Goal: Task Accomplishment & Management: Complete application form

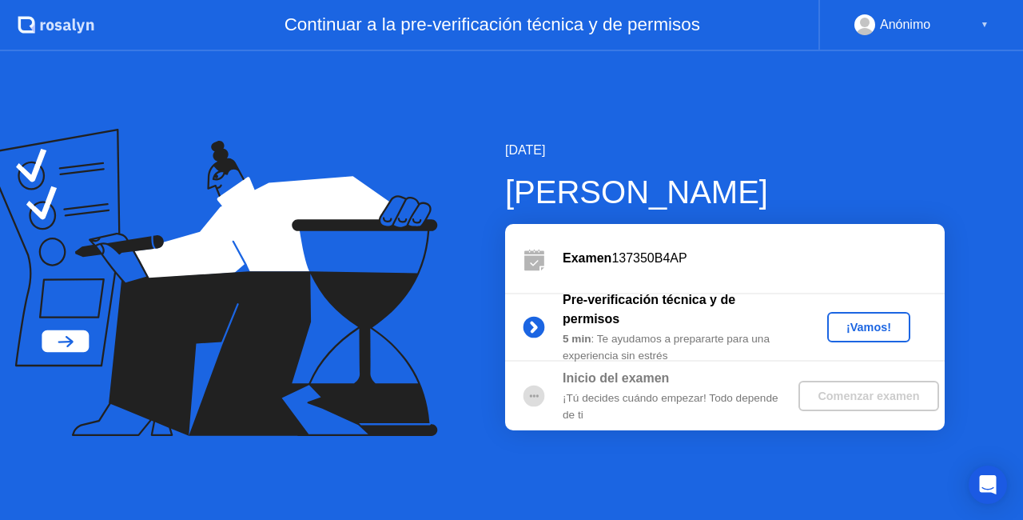
click at [868, 323] on div "¡Vamos!" at bounding box center [869, 327] width 70 height 13
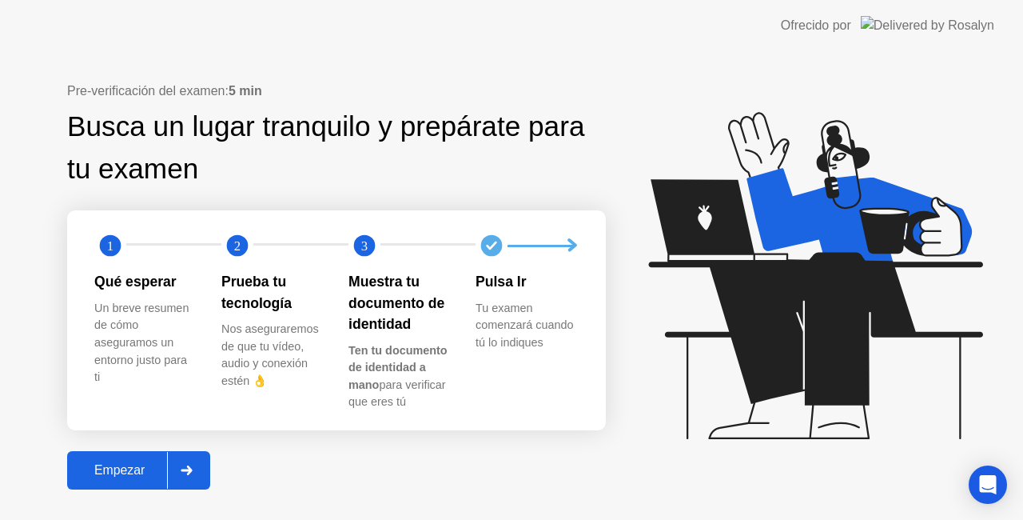
click at [114, 473] on div "Empezar" at bounding box center [119, 470] width 95 height 14
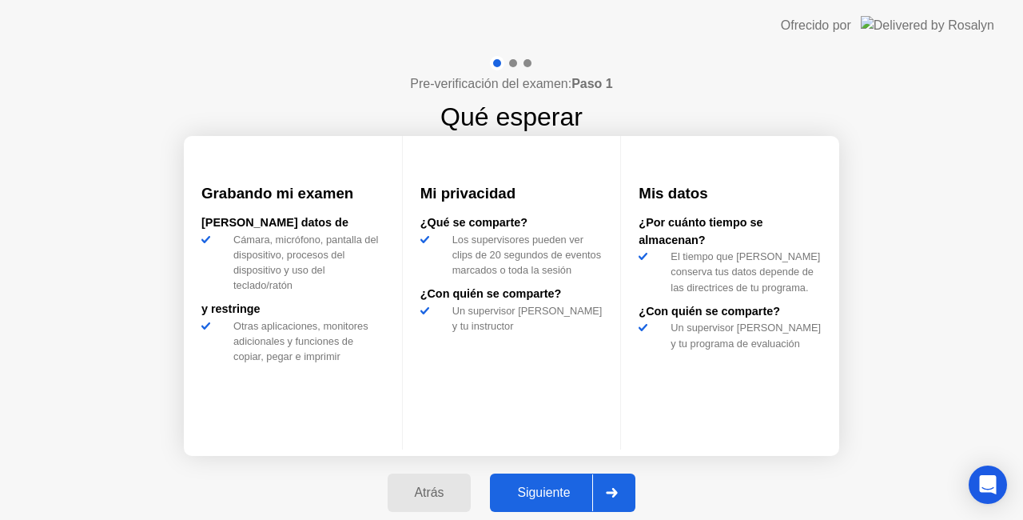
click at [543, 480] on button "Siguiente" at bounding box center [562, 492] width 145 height 38
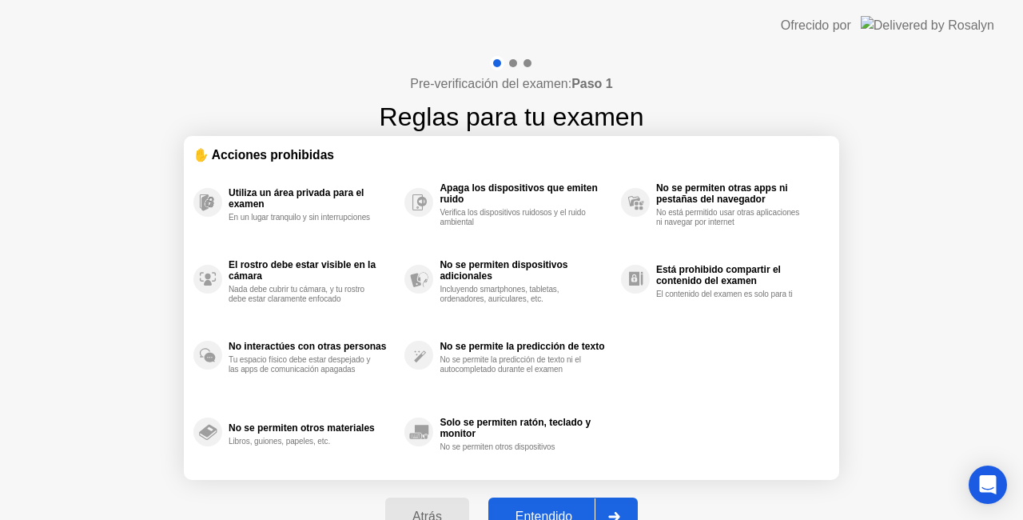
click at [553, 504] on button "Entendido" at bounding box center [562, 516] width 149 height 38
select select "**********"
select select "*******"
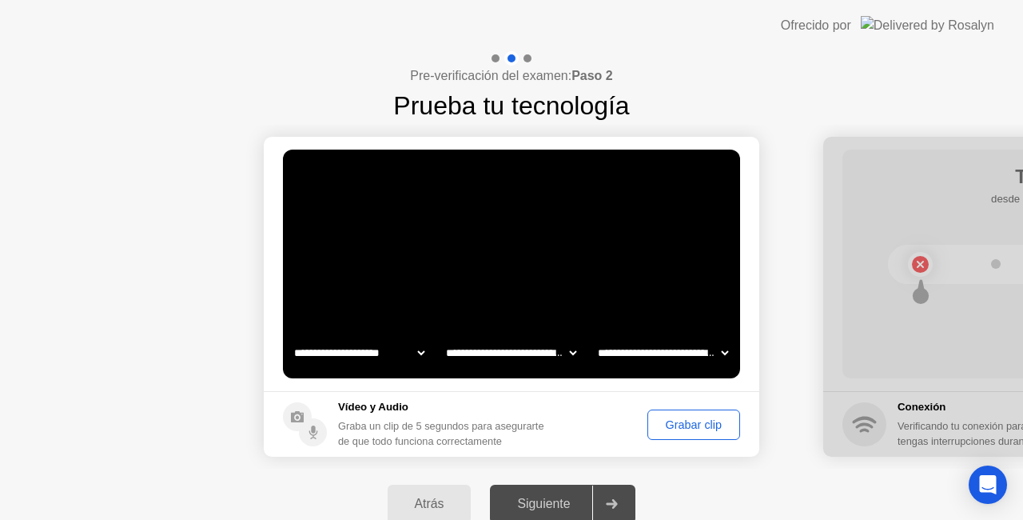
click at [699, 423] on div "Grabar clip" at bounding box center [694, 424] width 82 height 13
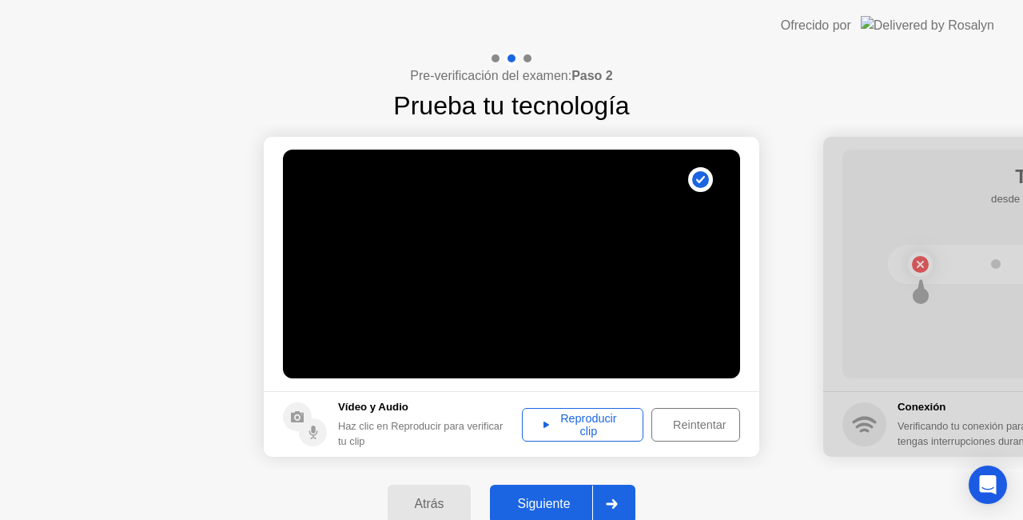
click at [601, 425] on div "Reproducir clip" at bounding box center [583, 425] width 110 height 26
click at [568, 497] on div "Siguiente" at bounding box center [544, 503] width 98 height 14
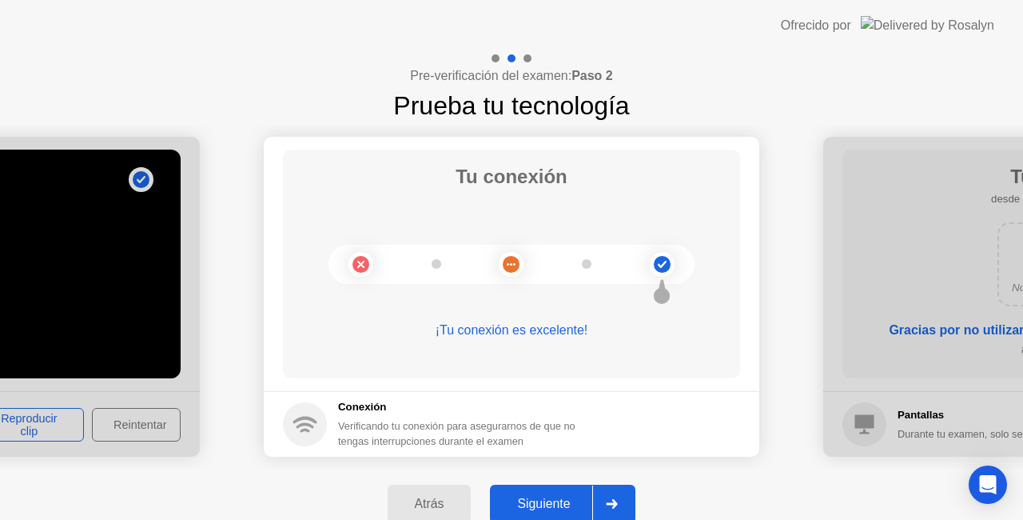
click at [568, 497] on div "Siguiente" at bounding box center [544, 503] width 98 height 14
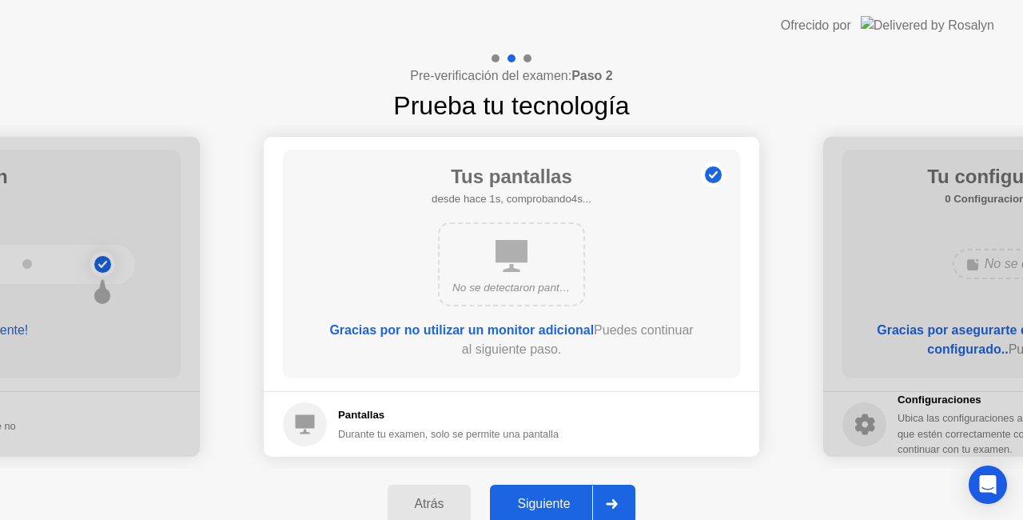
click at [568, 497] on div "Siguiente" at bounding box center [544, 503] width 98 height 14
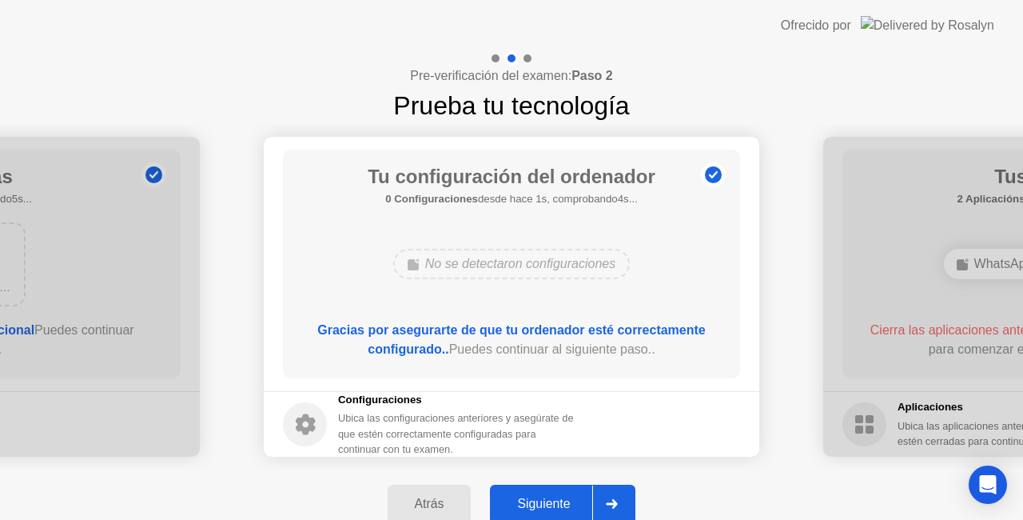
click at [568, 497] on div "Siguiente" at bounding box center [544, 503] width 98 height 14
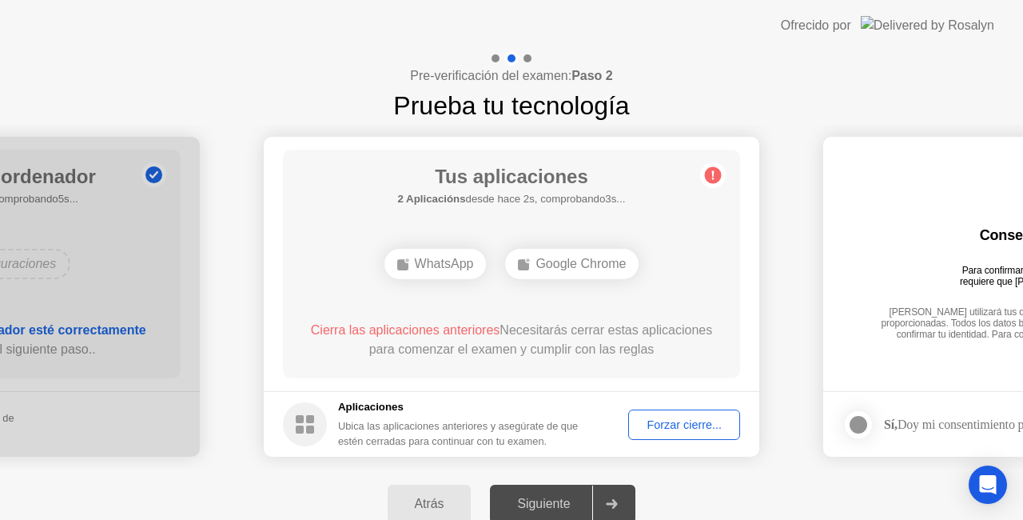
click at [676, 428] on div "Forzar cierre..." at bounding box center [684, 424] width 101 height 13
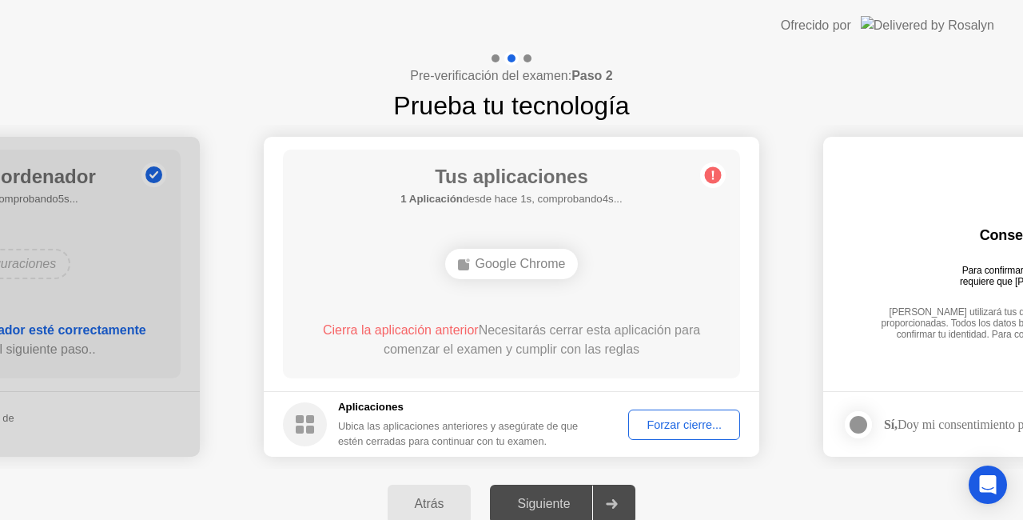
click at [657, 419] on div "Forzar cierre..." at bounding box center [684, 424] width 101 height 13
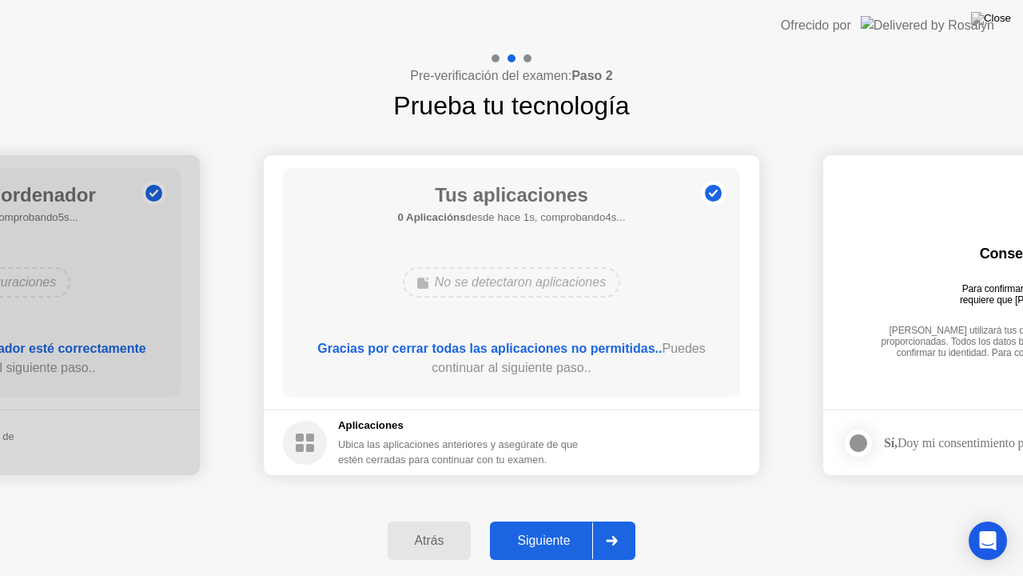
click at [596, 519] on div at bounding box center [611, 540] width 38 height 37
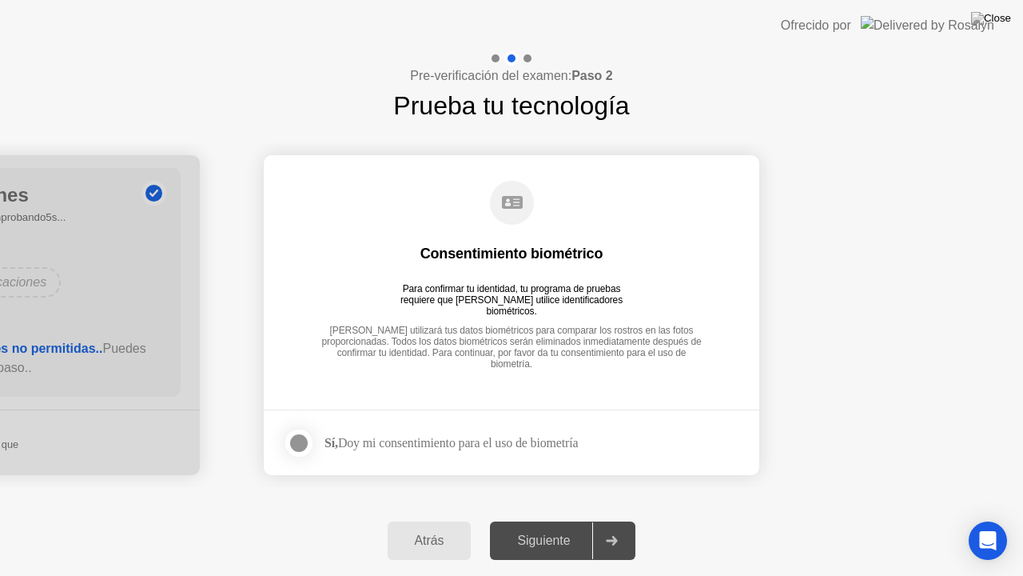
click at [294, 444] on div at bounding box center [298, 442] width 19 height 19
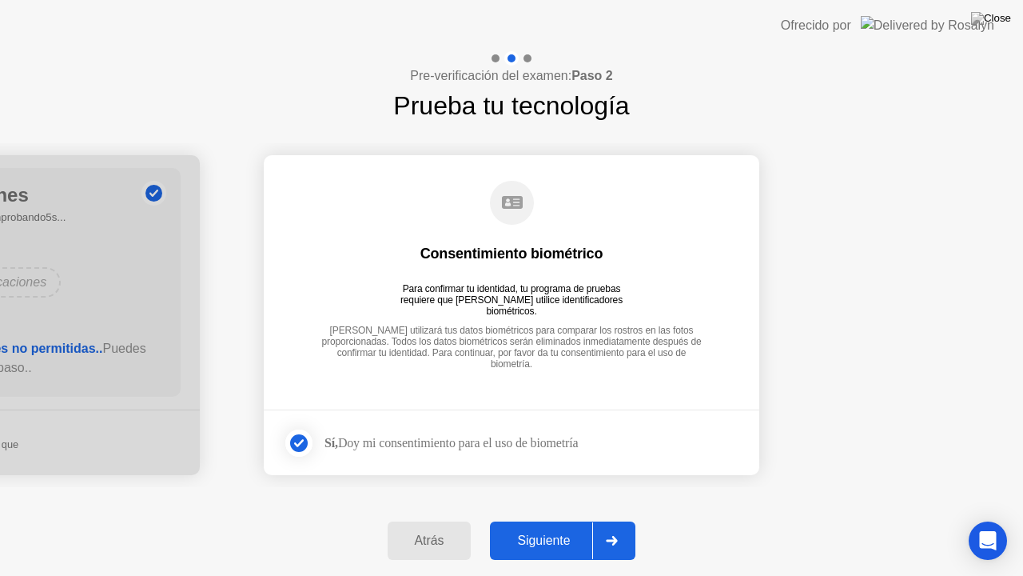
click at [578, 519] on div "Siguiente" at bounding box center [544, 540] width 98 height 14
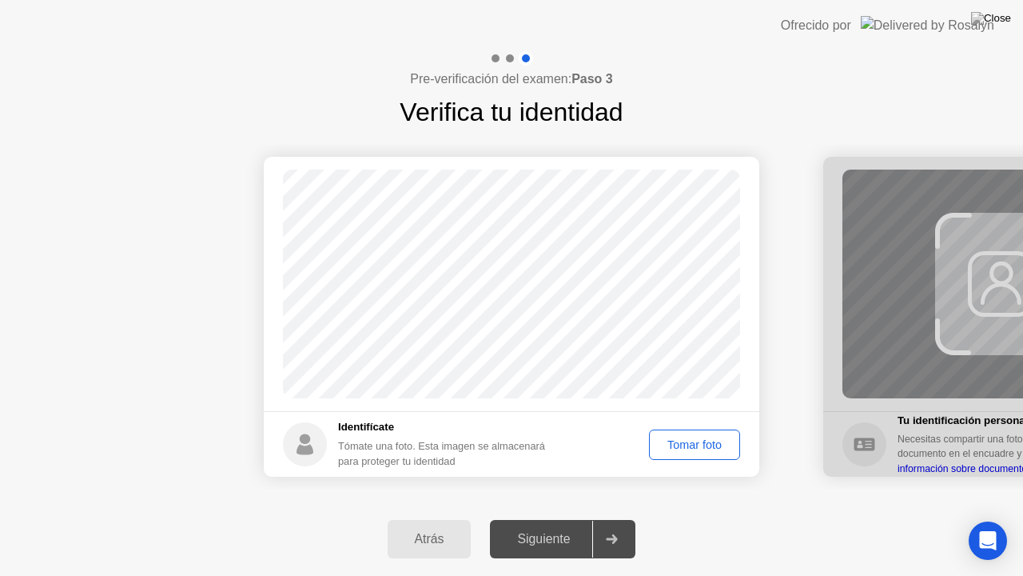
click at [716, 451] on div "Tomar foto" at bounding box center [695, 444] width 80 height 13
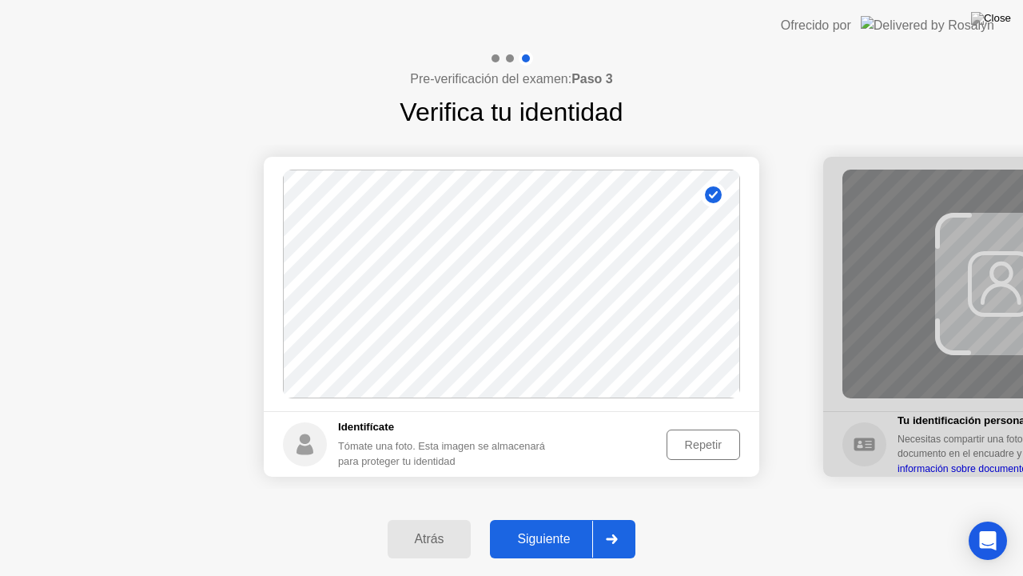
click at [552, 519] on button "Siguiente" at bounding box center [562, 539] width 145 height 38
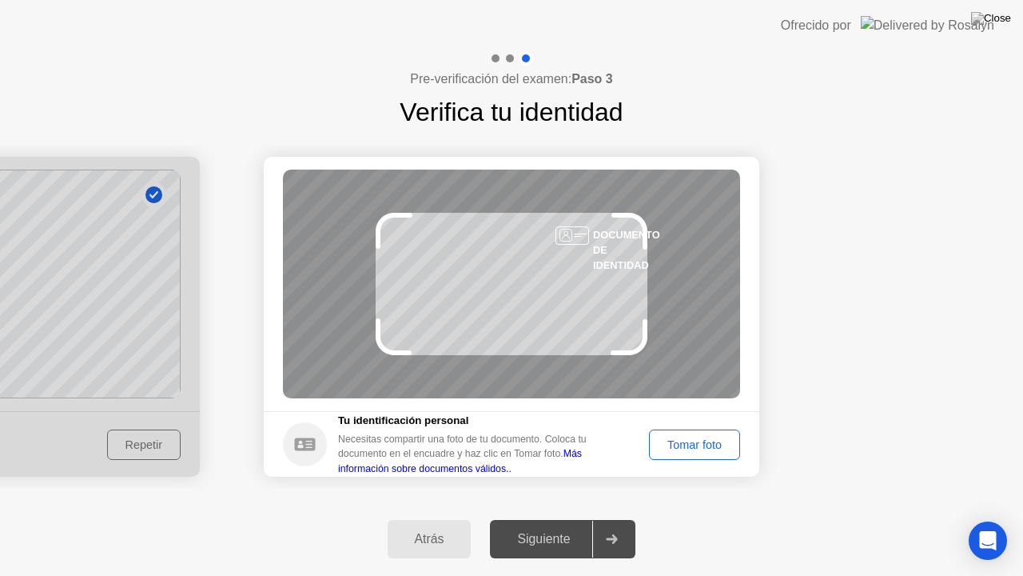
click at [679, 432] on button "Tomar foto" at bounding box center [694, 444] width 91 height 30
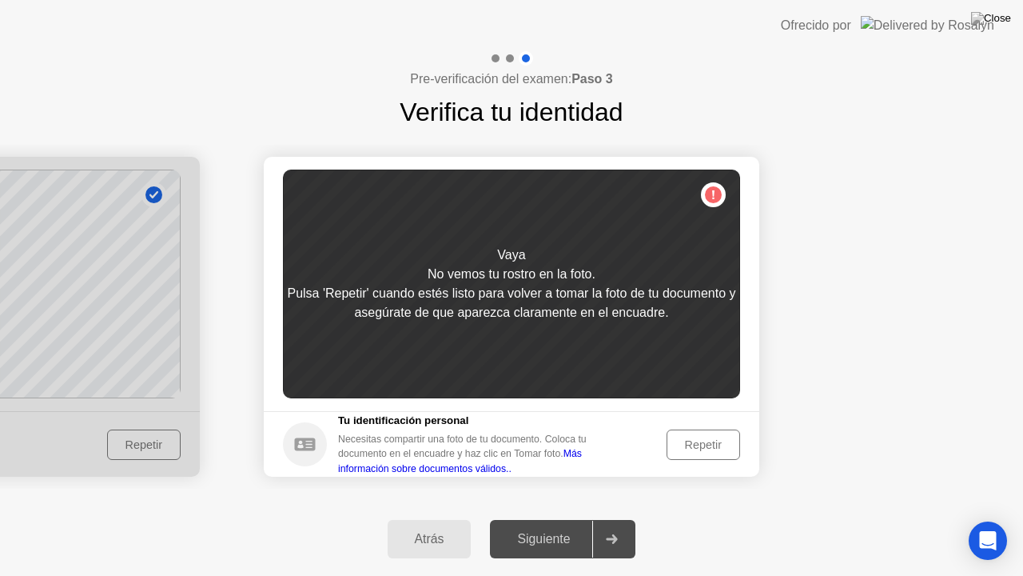
click at [690, 447] on div "Repetir" at bounding box center [703, 444] width 62 height 13
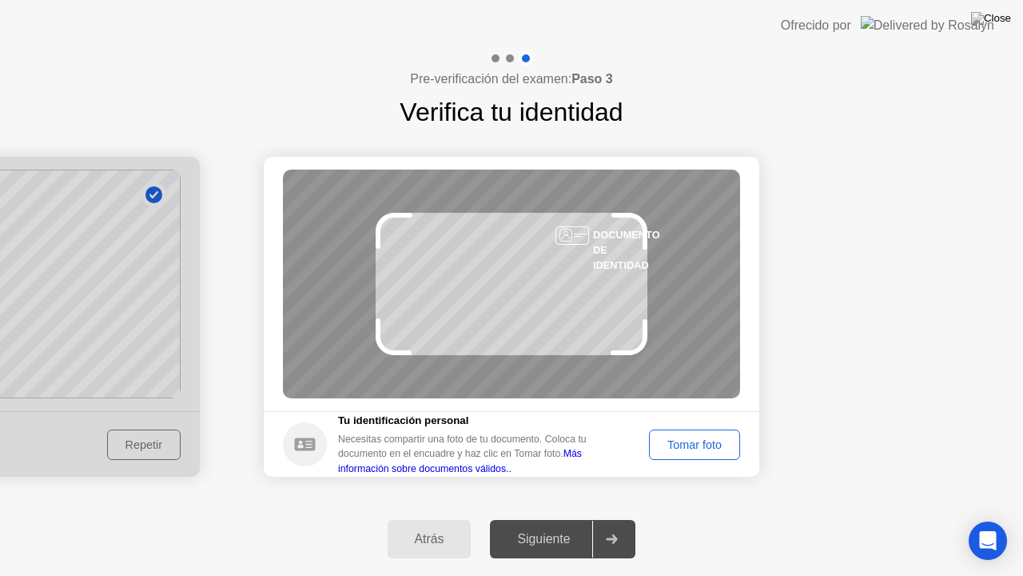
click at [675, 444] on div "Tomar foto" at bounding box center [695, 444] width 80 height 13
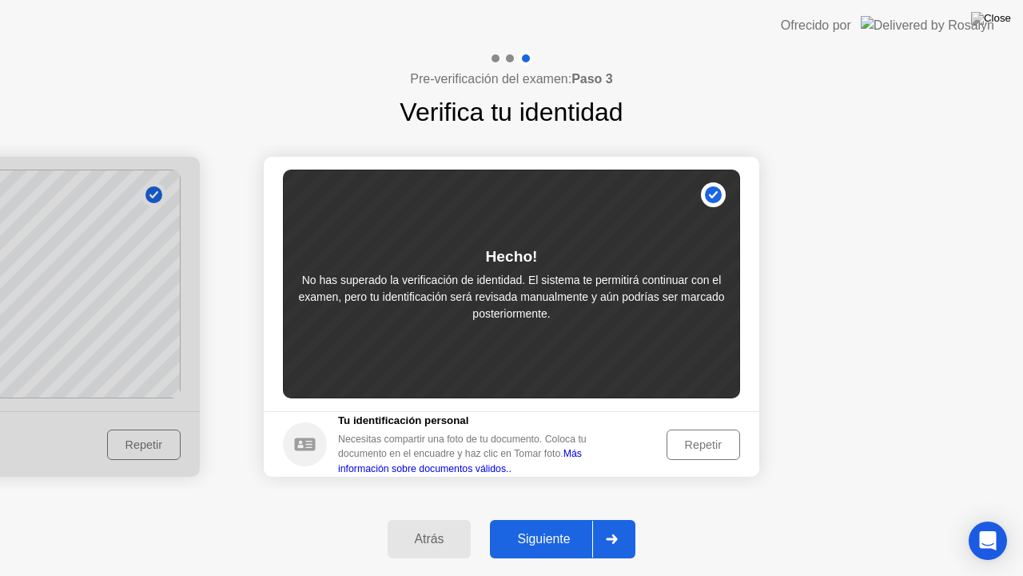
click at [566, 519] on button "Siguiente" at bounding box center [562, 539] width 145 height 38
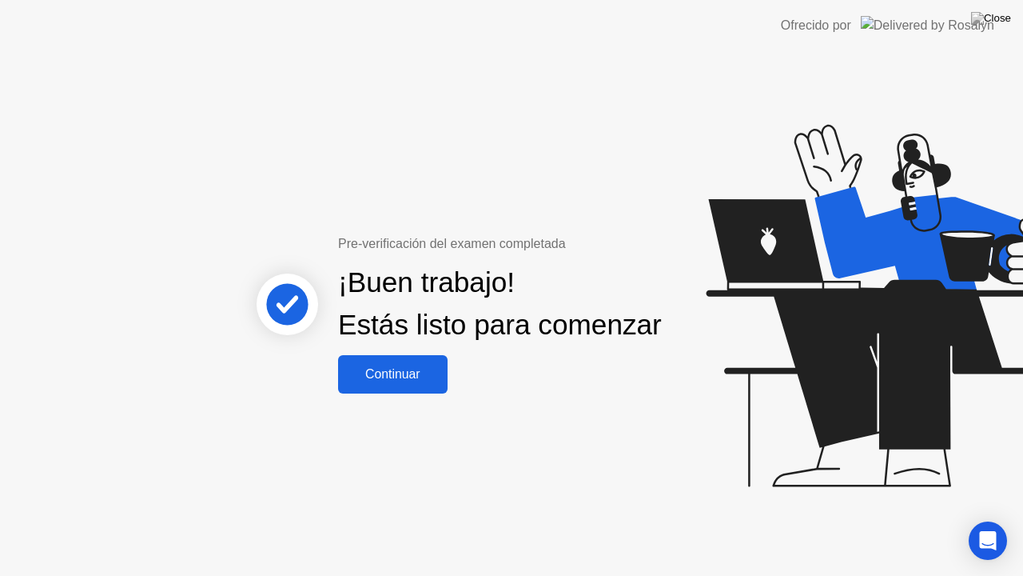
click at [420, 381] on div "Continuar" at bounding box center [393, 374] width 100 height 14
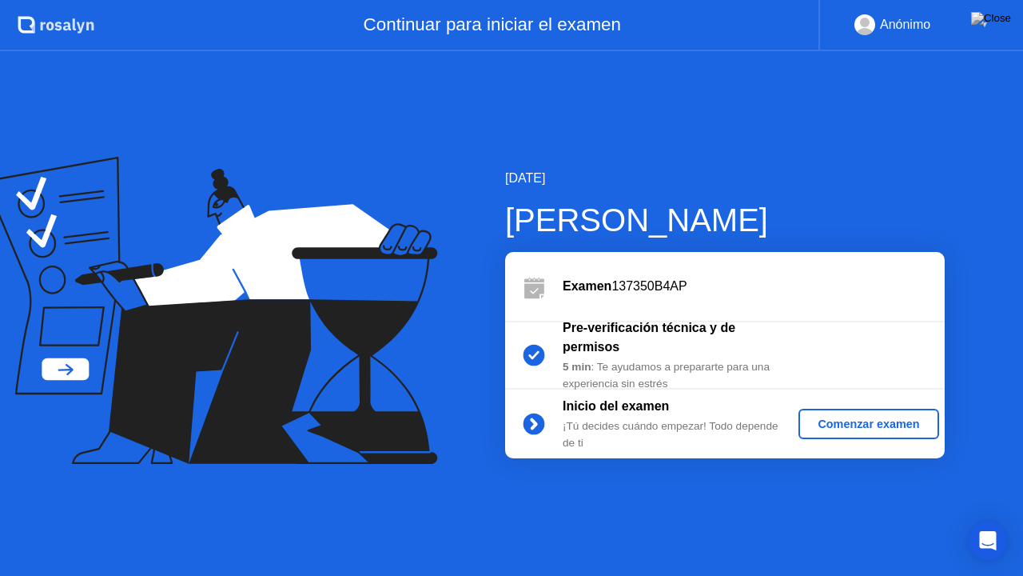
click at [830, 427] on div "Comenzar examen" at bounding box center [868, 423] width 127 height 13
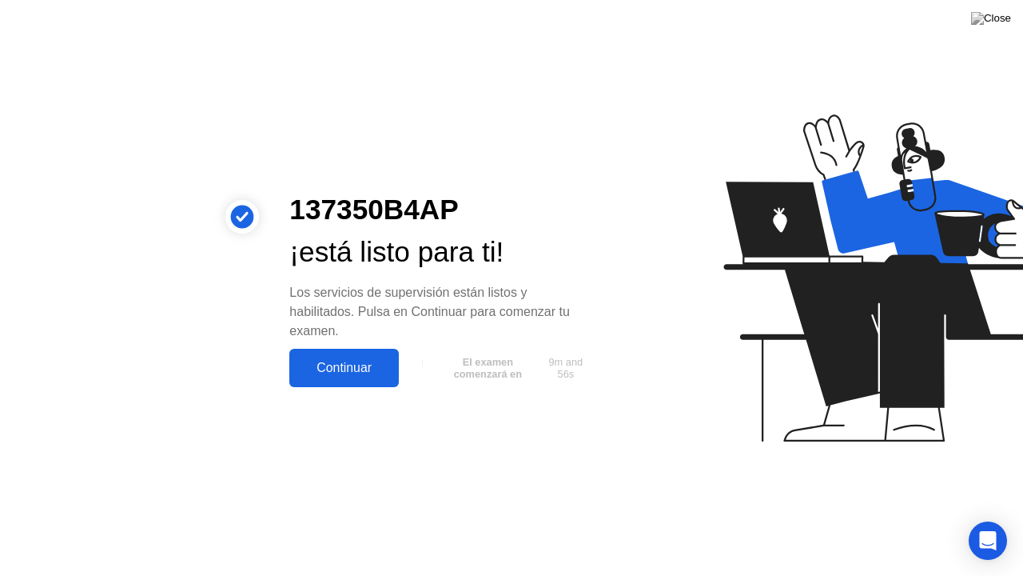
click at [380, 361] on div "Continuar" at bounding box center [344, 368] width 100 height 14
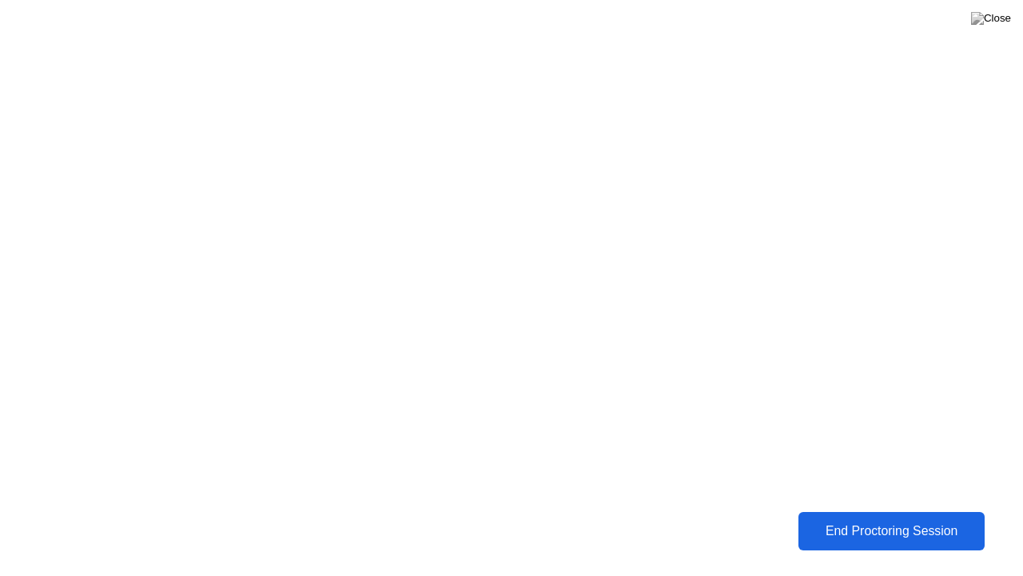
click at [855, 519] on div "End Proctoring Session" at bounding box center [891, 531] width 177 height 14
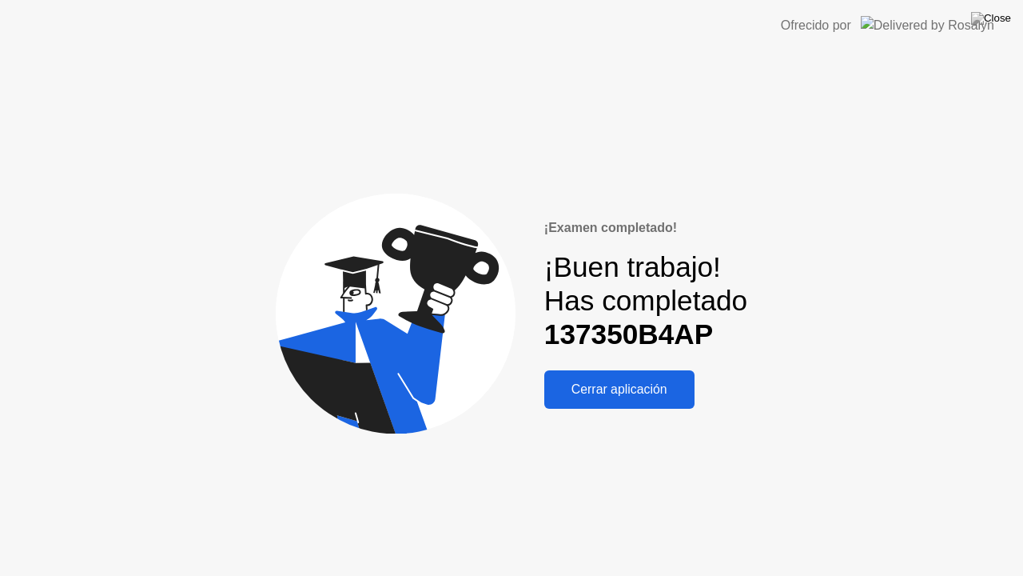
click at [651, 373] on button "Cerrar aplicación" at bounding box center [619, 389] width 150 height 38
